Goal: Task Accomplishment & Management: Manage account settings

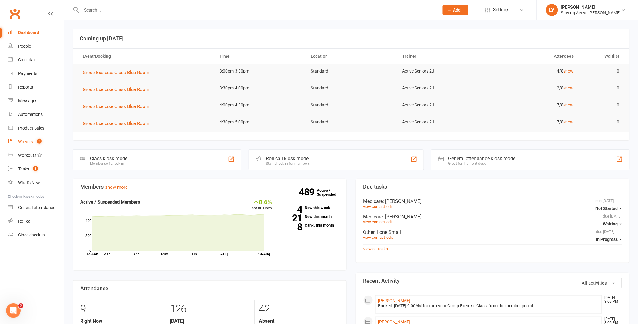
click at [19, 142] on div "Waivers" at bounding box center [25, 141] width 15 height 5
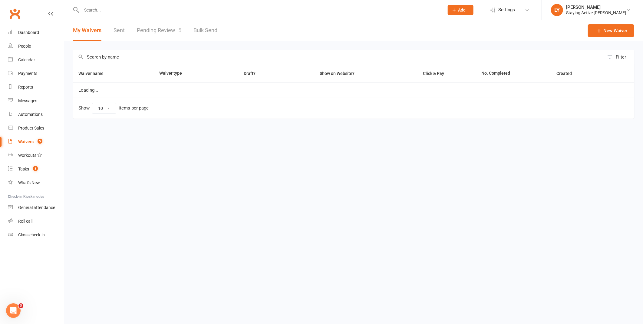
click at [166, 29] on link "Pending Review 5" at bounding box center [159, 30] width 45 height 21
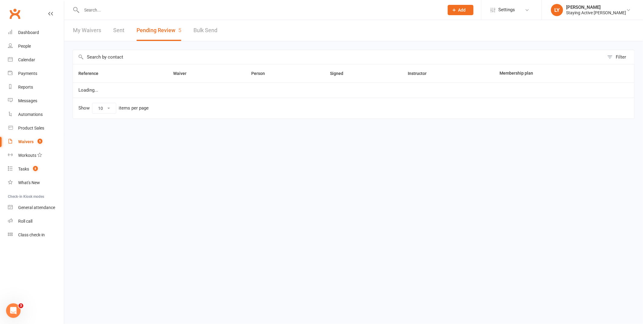
select select "25"
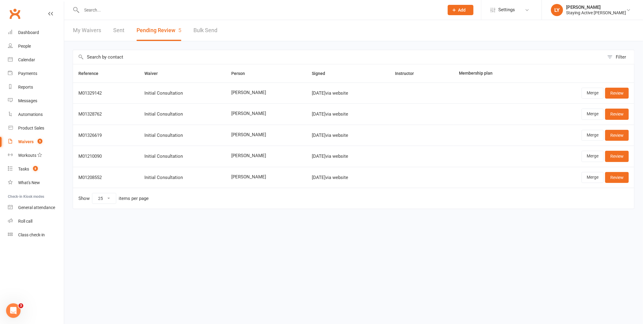
click at [180, 12] on input "text" at bounding box center [260, 10] width 360 height 8
type input "[PERSON_NAME]"
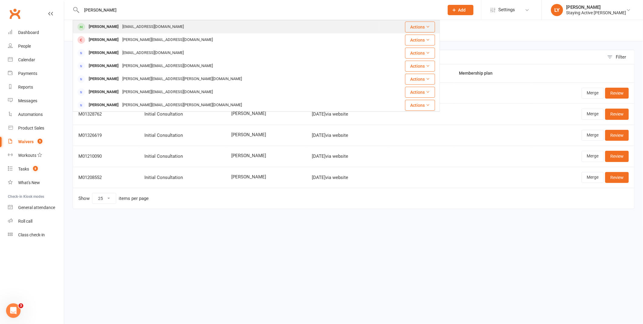
click at [155, 28] on div "[EMAIL_ADDRESS][DOMAIN_NAME]" at bounding box center [153, 26] width 65 height 9
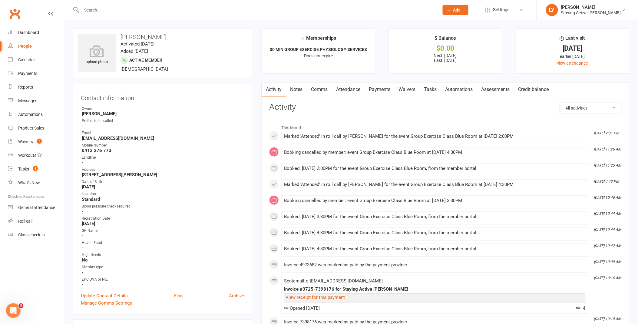
click at [385, 91] on link "Payments" at bounding box center [380, 89] width 30 height 14
